Goal: Information Seeking & Learning: Learn about a topic

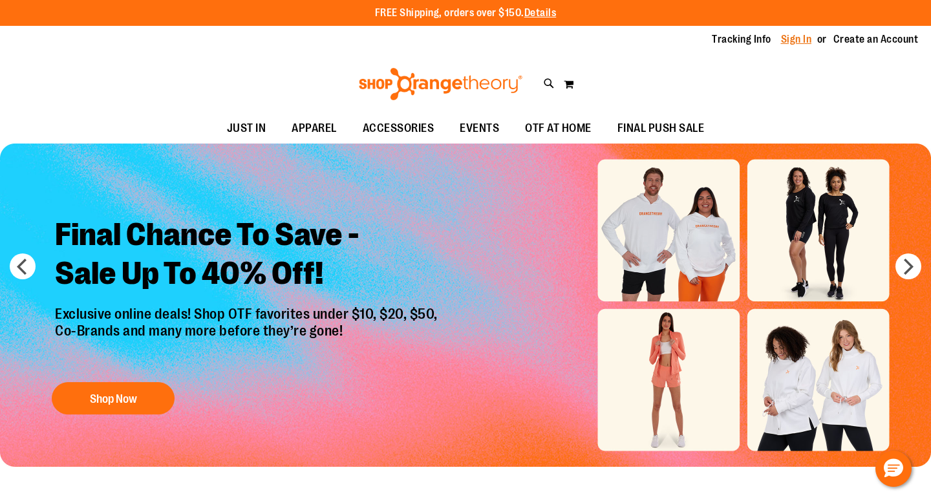
click at [801, 40] on link "Sign In" at bounding box center [796, 39] width 31 height 14
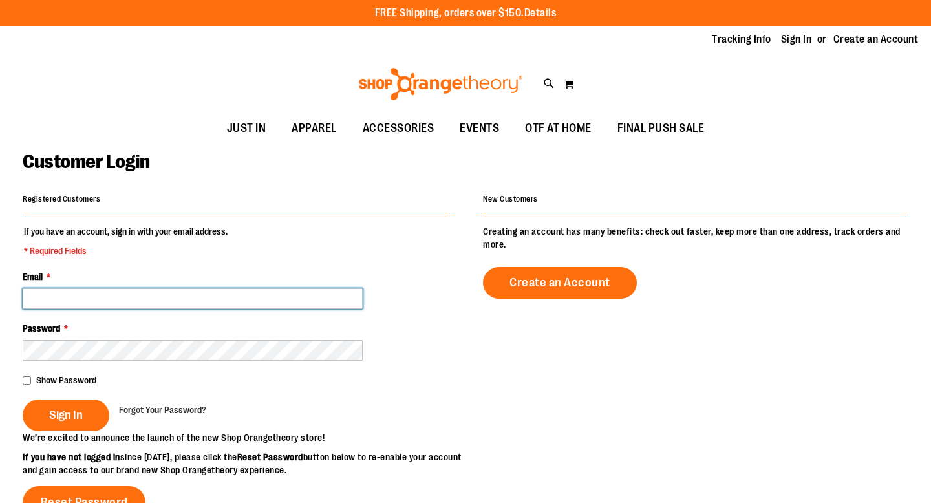
click at [235, 303] on input "Email *" at bounding box center [193, 298] width 340 height 21
click at [207, 292] on input "**********" at bounding box center [193, 298] width 340 height 21
click at [194, 292] on input "**********" at bounding box center [193, 298] width 340 height 21
click at [147, 298] on input "**********" at bounding box center [193, 298] width 340 height 21
type input "**********"
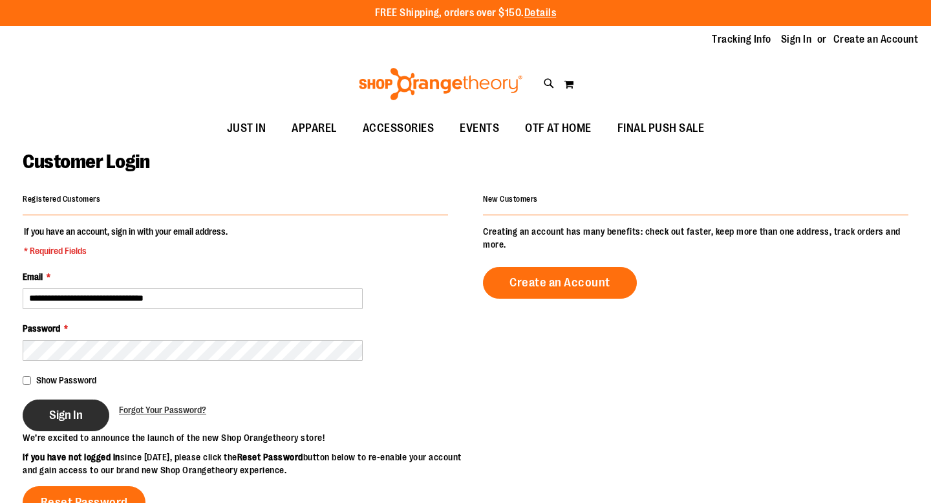
click at [63, 419] on span "Sign In" at bounding box center [66, 415] width 34 height 14
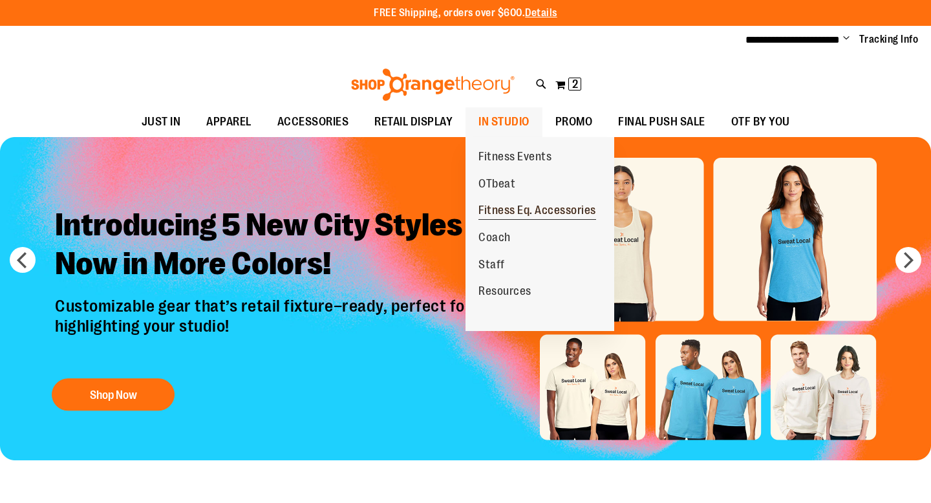
click at [503, 215] on span "Fitness Eq. Accessories" at bounding box center [538, 212] width 118 height 16
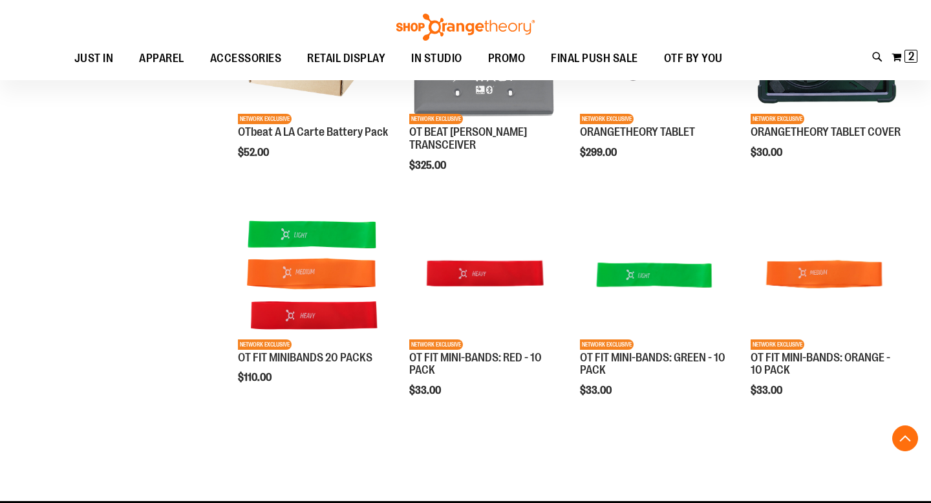
scroll to position [124, 0]
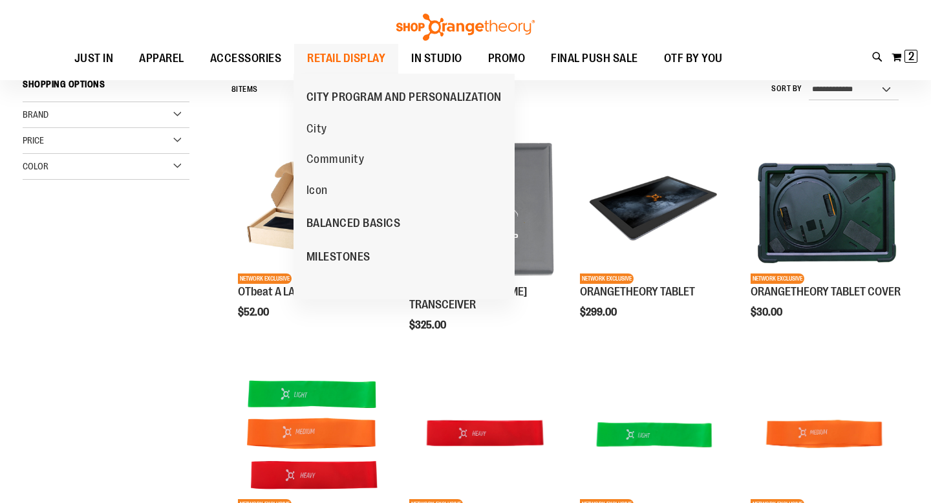
click at [338, 62] on span "RETAIL DISPLAY" at bounding box center [346, 58] width 78 height 29
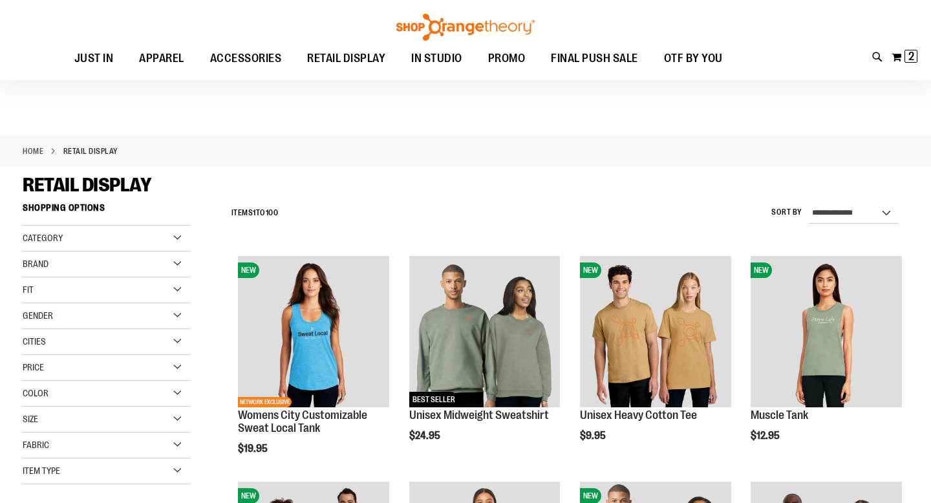
scroll to position [481, 0]
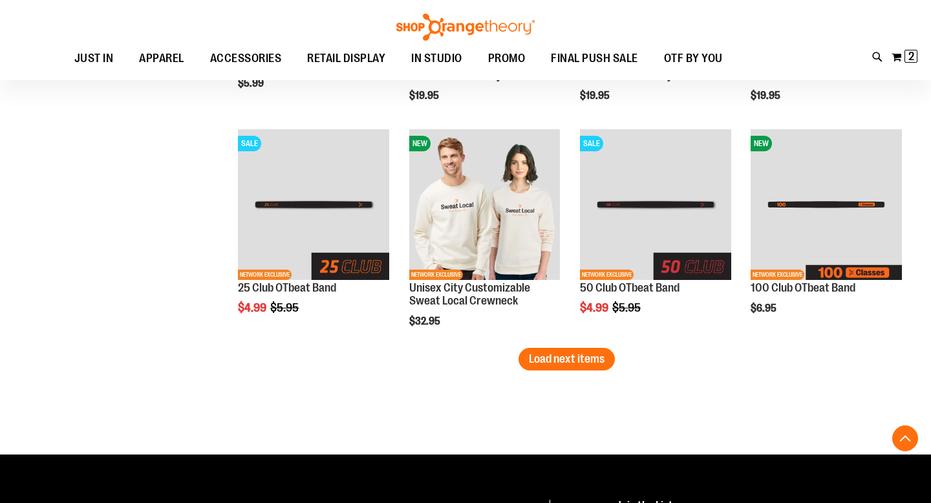
scroll to position [1931, 0]
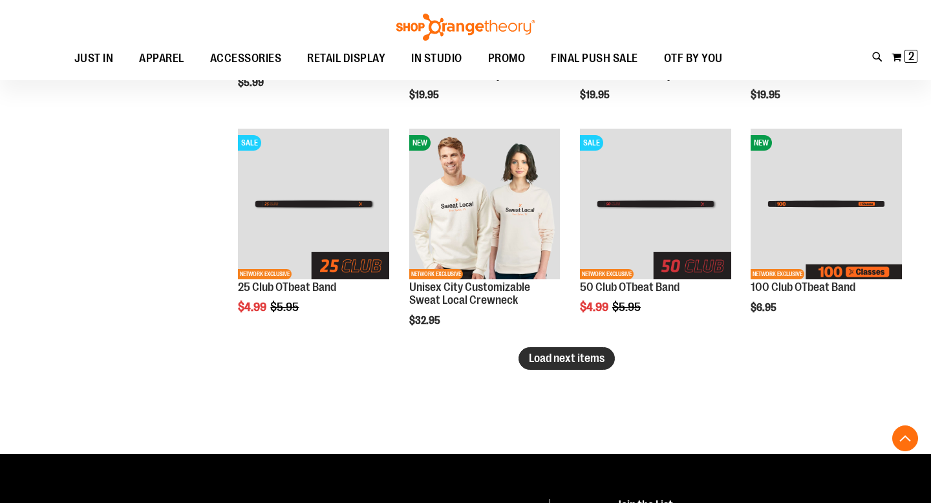
click at [576, 361] on span "Load next items" at bounding box center [567, 358] width 76 height 13
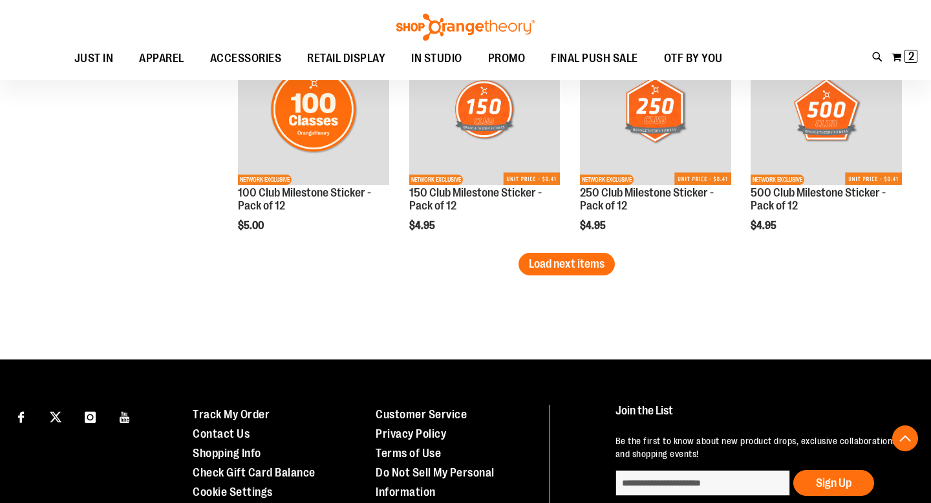
scroll to position [2712, 0]
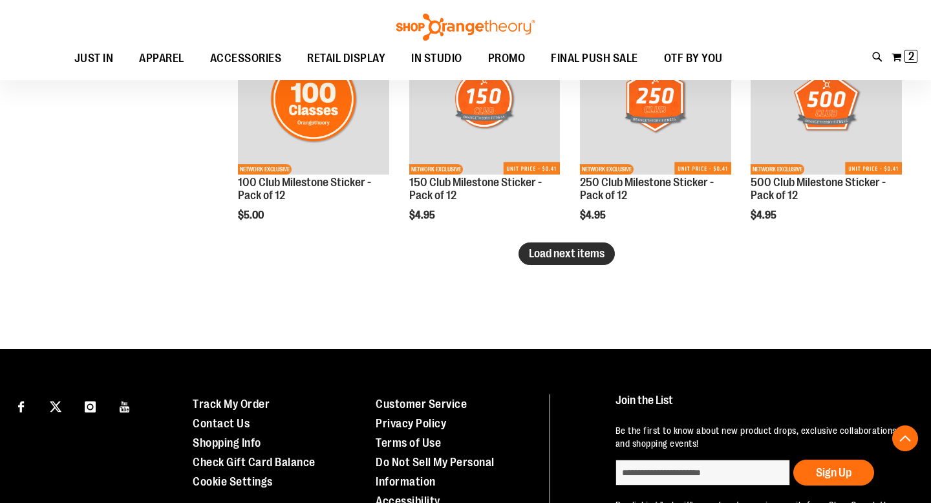
click at [585, 256] on span "Load next items" at bounding box center [567, 253] width 76 height 13
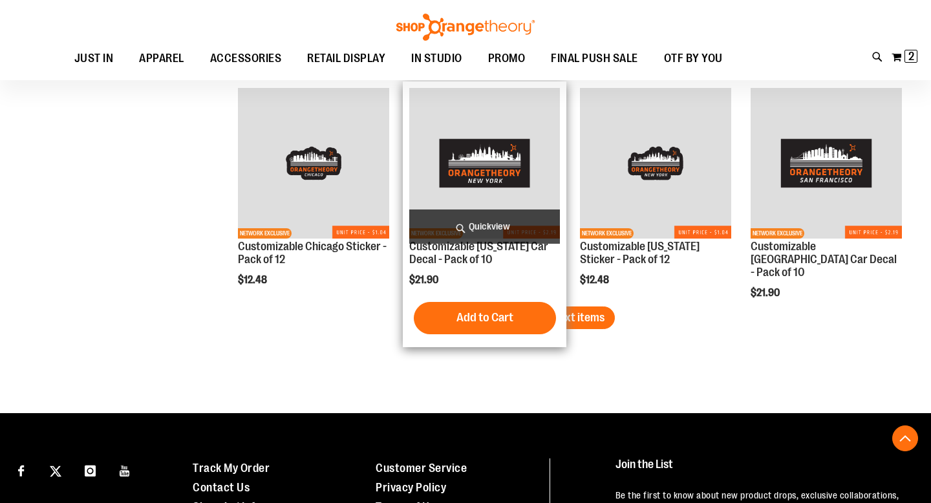
scroll to position [3337, 0]
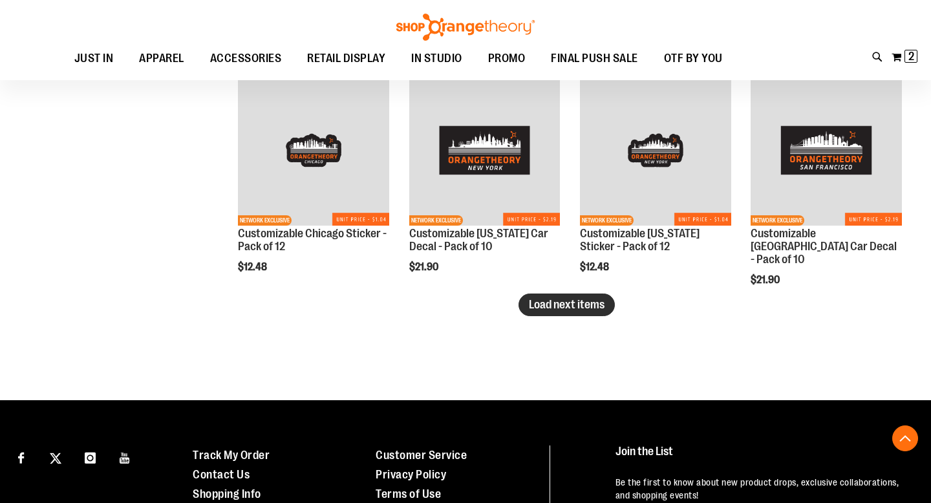
click at [546, 311] on span "Load next items" at bounding box center [567, 304] width 76 height 13
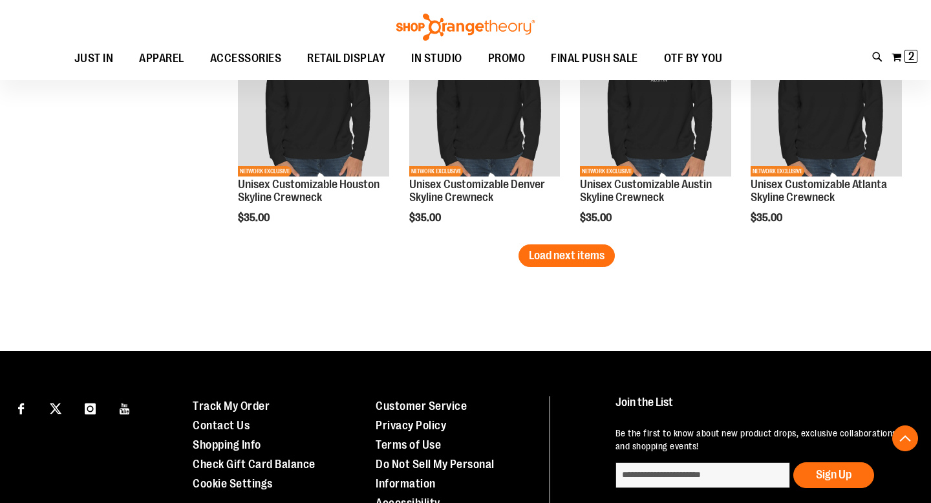
scroll to position [4101, 0]
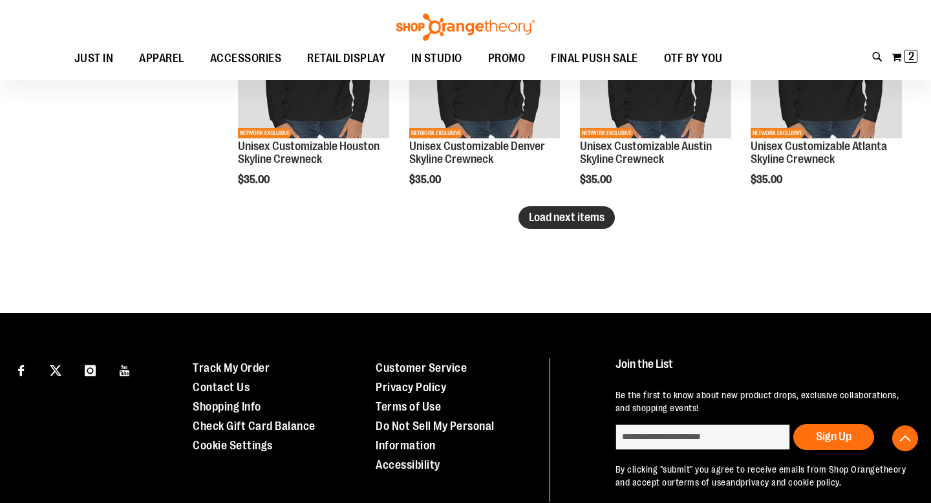
click at [587, 218] on span "Load next items" at bounding box center [567, 217] width 76 height 13
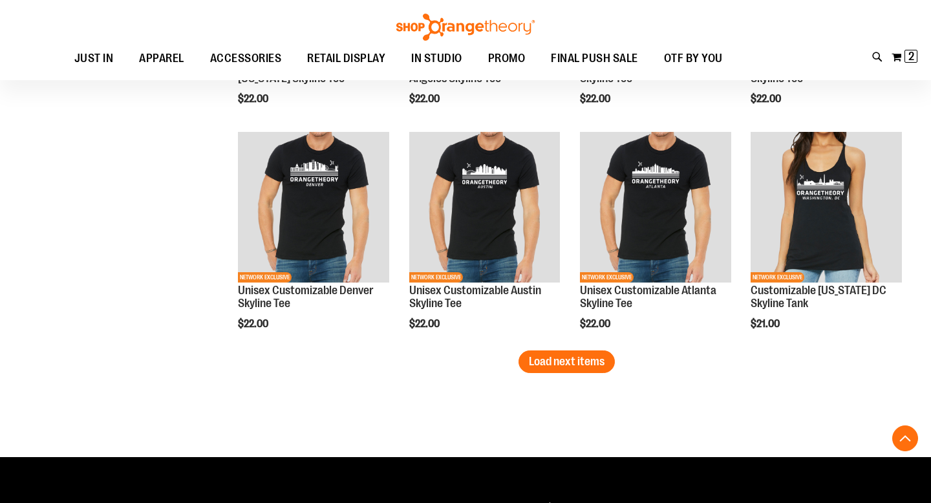
scroll to position [4643, 0]
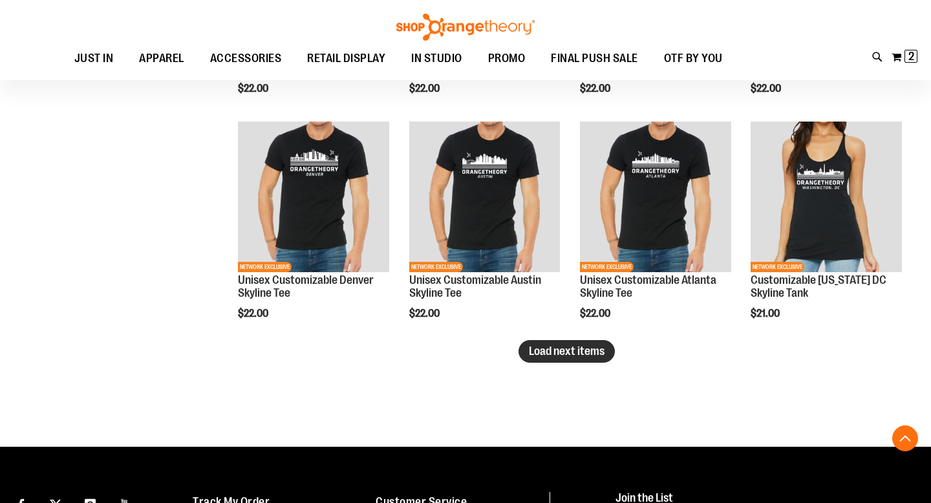
click at [541, 355] on span "Load next items" at bounding box center [567, 351] width 76 height 13
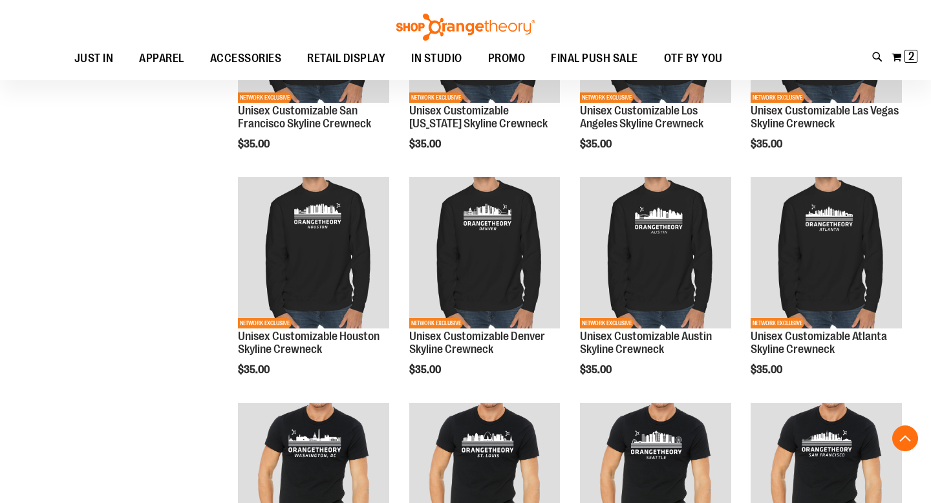
scroll to position [3583, 0]
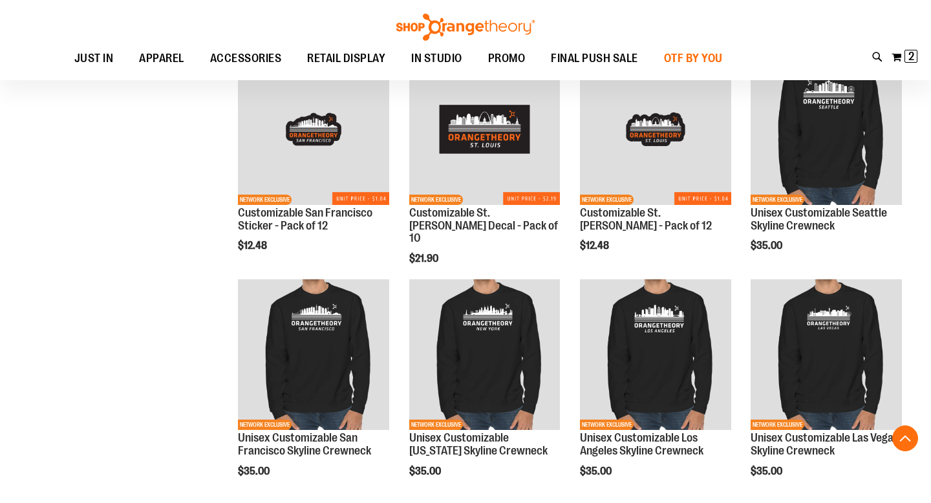
click at [685, 54] on span "OTF BY YOU" at bounding box center [693, 58] width 59 height 29
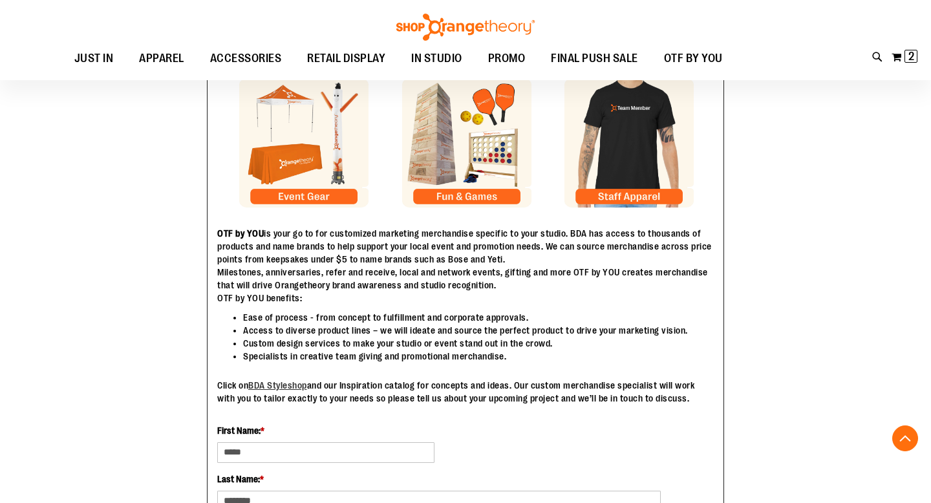
scroll to position [262, 0]
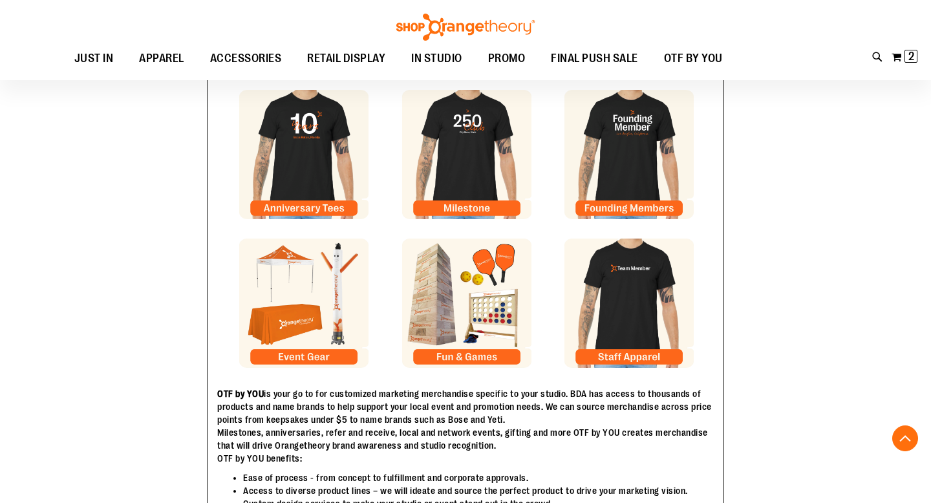
click at [631, 349] on img at bounding box center [629, 303] width 129 height 129
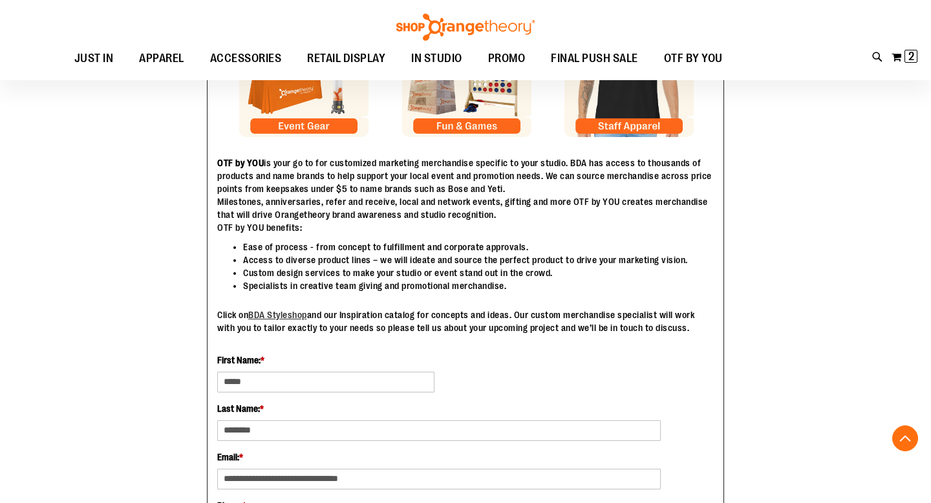
scroll to position [303, 0]
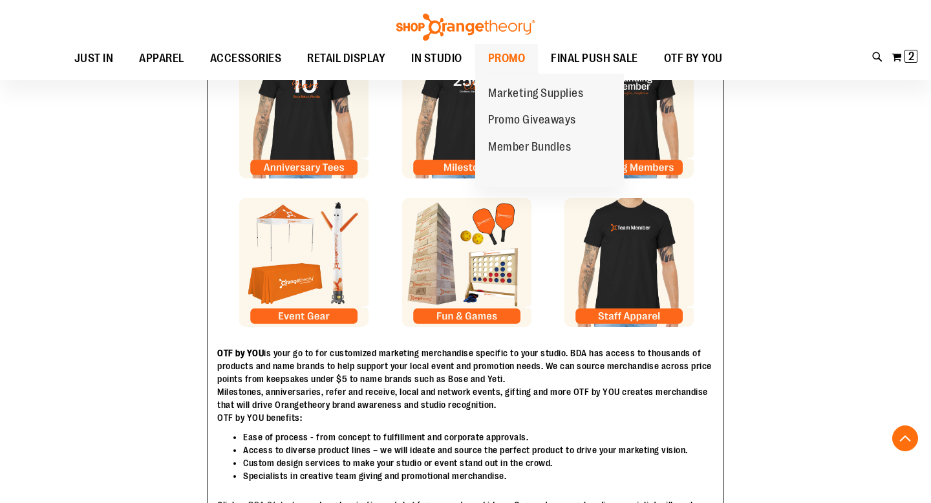
click at [499, 58] on span "PROMO" at bounding box center [507, 58] width 38 height 29
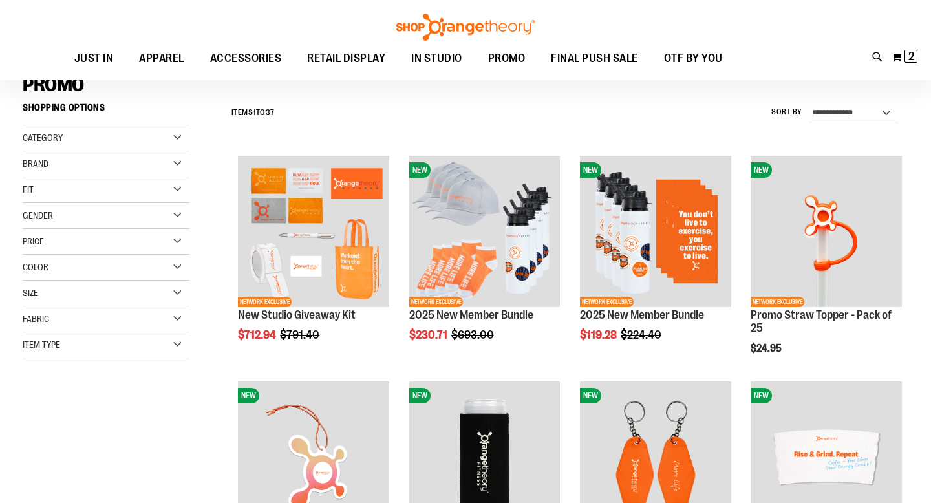
scroll to position [100, 0]
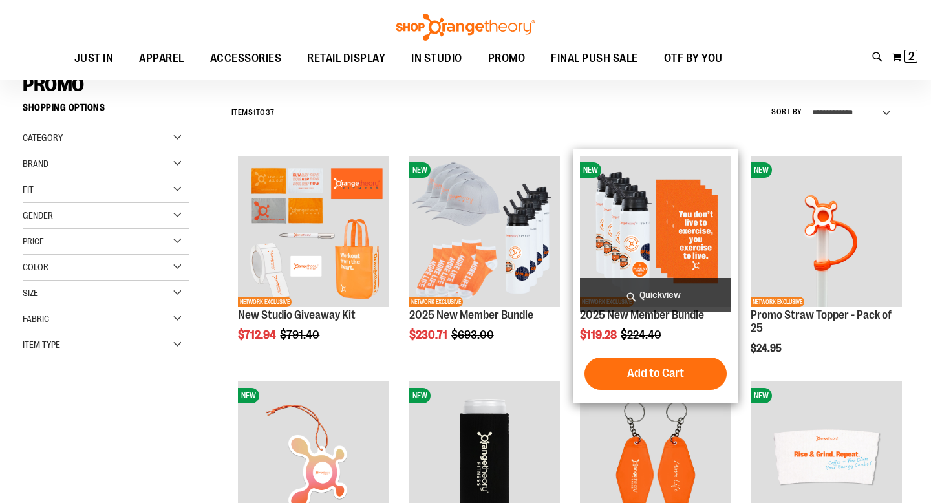
click at [618, 235] on img "product" at bounding box center [655, 231] width 151 height 151
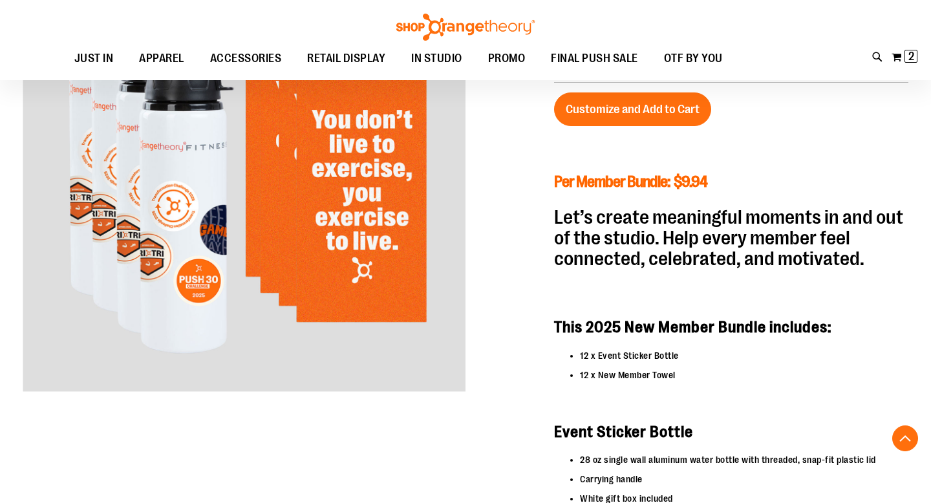
scroll to position [232, 0]
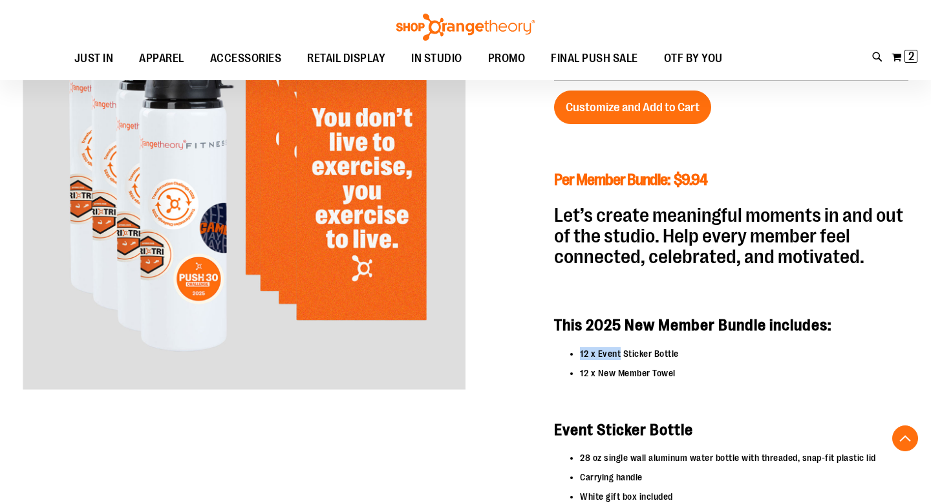
drag, startPoint x: 576, startPoint y: 356, endPoint x: 618, endPoint y: 356, distance: 42.0
click at [618, 356] on ul "12 x Event Sticker Bottle 12 x New Member Towel" at bounding box center [731, 363] width 354 height 32
drag, startPoint x: 600, startPoint y: 376, endPoint x: 662, endPoint y: 376, distance: 61.4
click at [662, 376] on span "12 x New Member Towel" at bounding box center [628, 373] width 96 height 10
click at [662, 375] on span "12 x New Member Towel" at bounding box center [628, 373] width 96 height 10
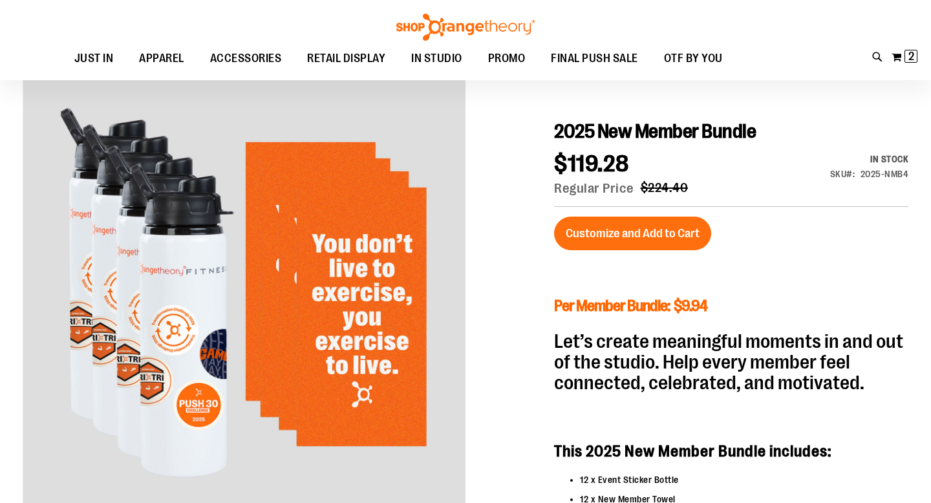
scroll to position [0, 0]
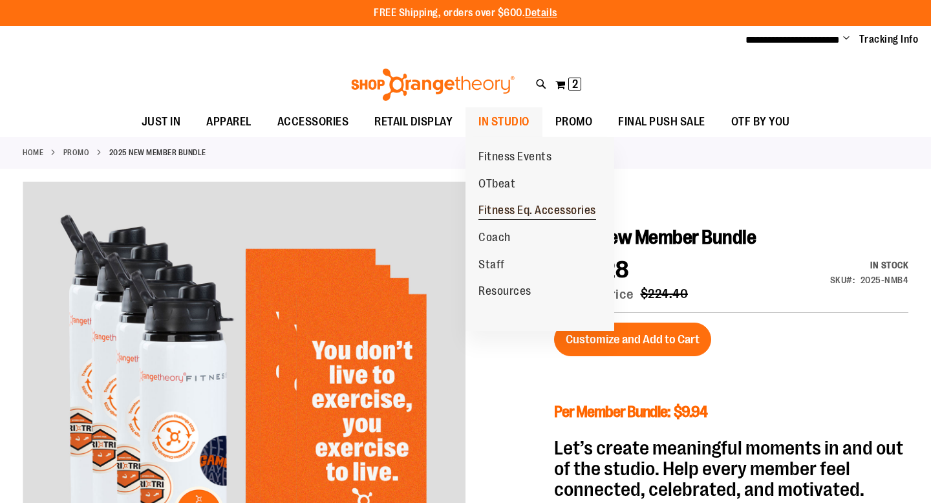
click at [503, 210] on span "Fitness Eq. Accessories" at bounding box center [538, 212] width 118 height 16
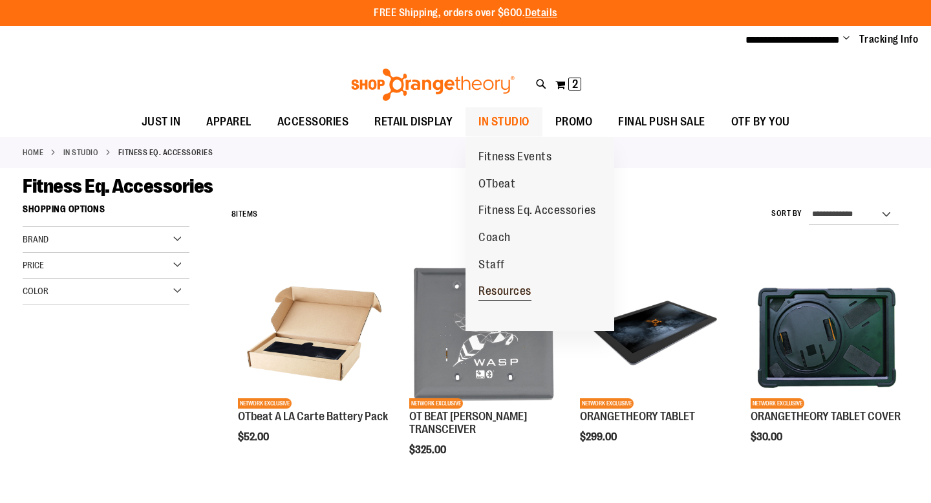
click at [492, 285] on span "Resources" at bounding box center [505, 293] width 53 height 16
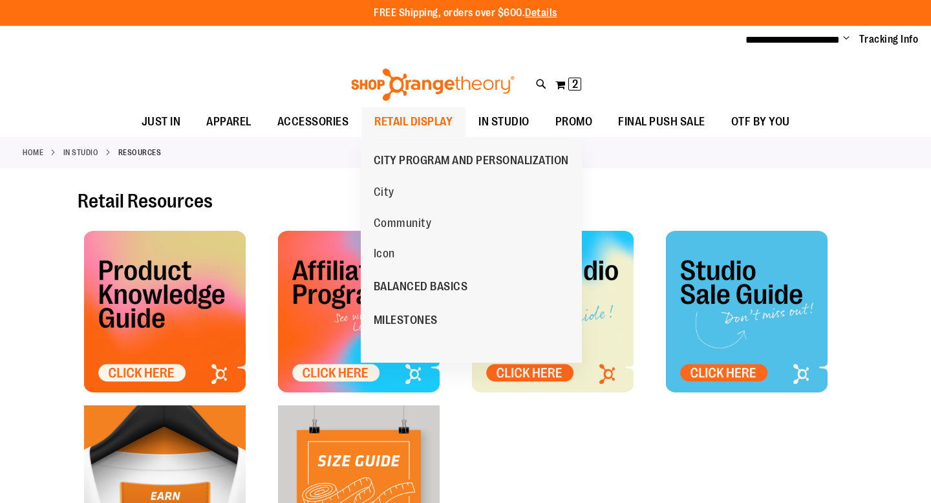
click at [398, 118] on span "RETAIL DISPLAY" at bounding box center [413, 121] width 78 height 29
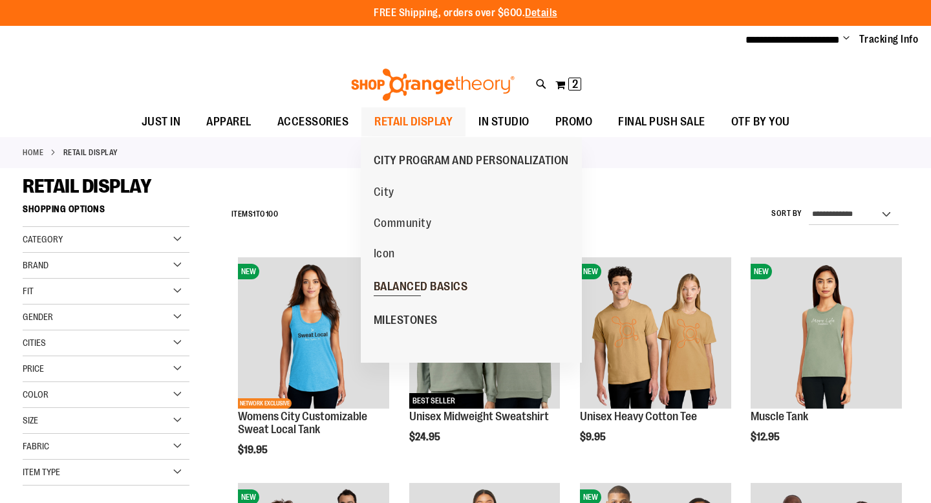
click at [402, 285] on span "BALANCED BASICS" at bounding box center [421, 288] width 94 height 16
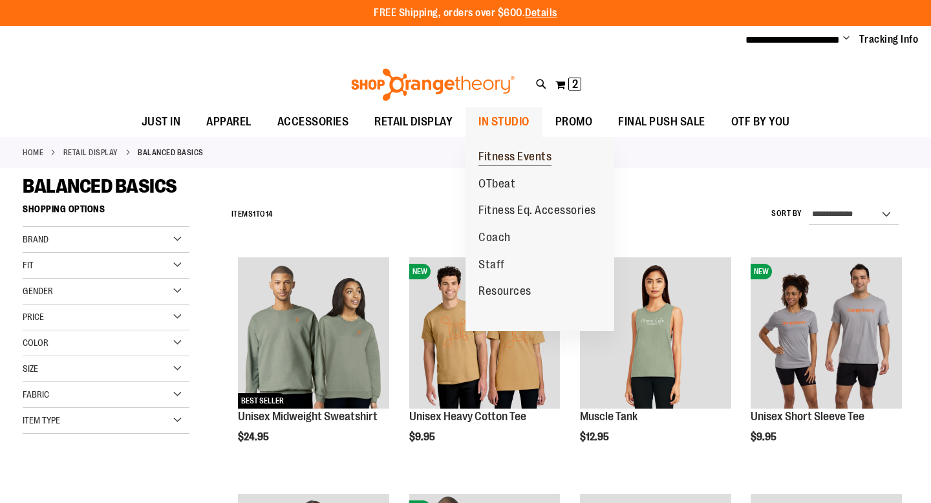
click at [518, 153] on span "Fitness Events" at bounding box center [515, 158] width 73 height 16
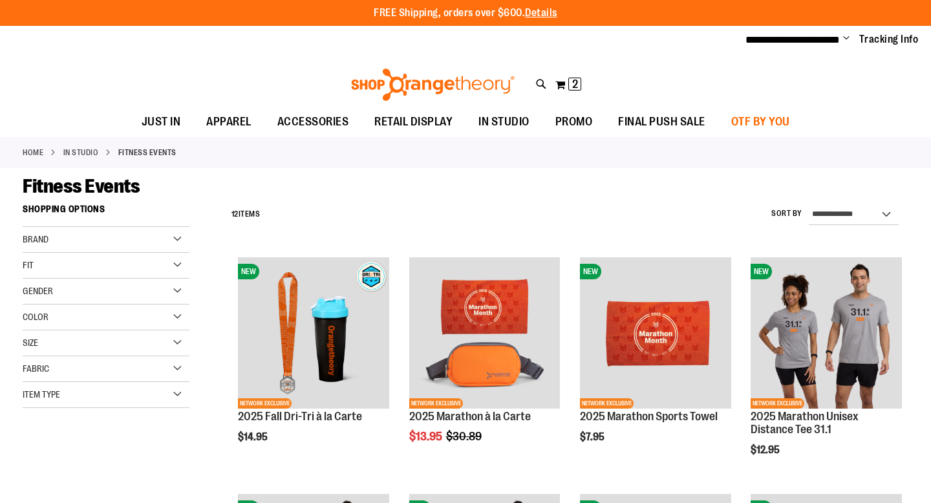
click at [757, 116] on span "OTF BY YOU" at bounding box center [760, 121] width 59 height 29
